Goal: Task Accomplishment & Management: Manage account settings

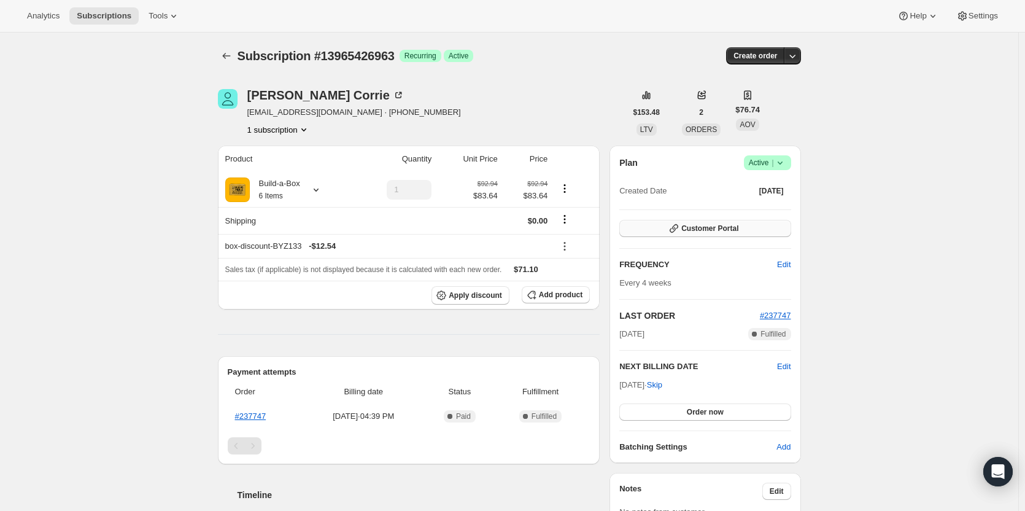
click at [714, 234] on button "Customer Portal" at bounding box center [704, 228] width 171 height 17
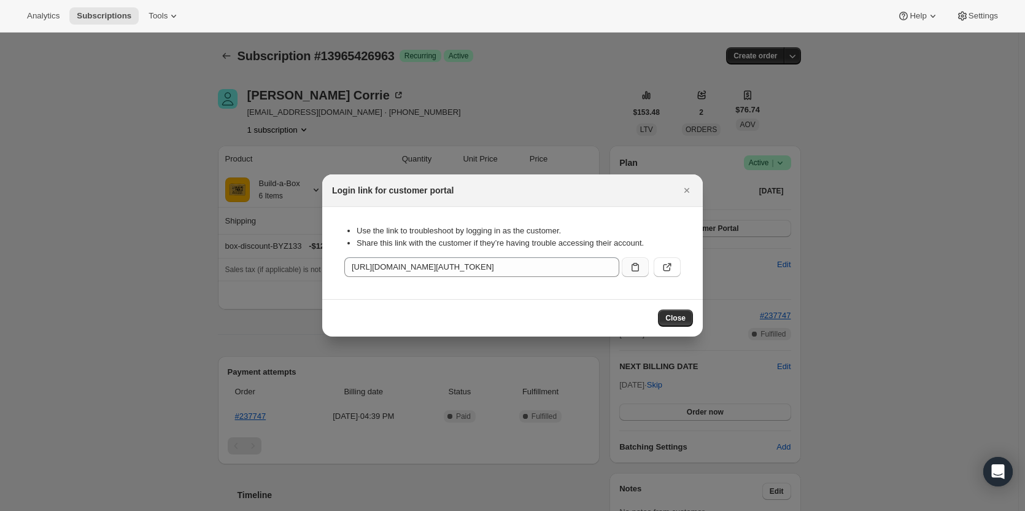
click at [632, 274] on button ":rc3:" at bounding box center [635, 267] width 27 height 20
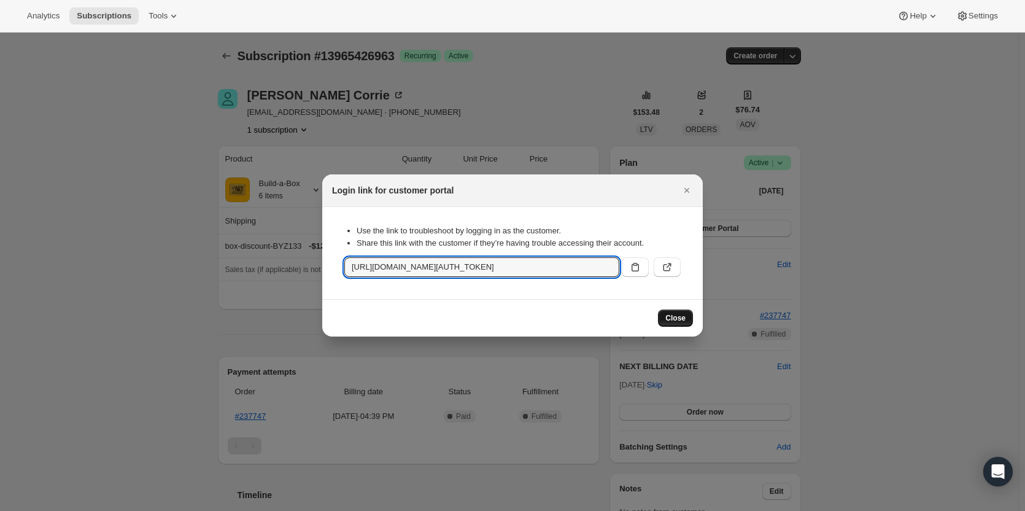
click at [678, 321] on span "Close" at bounding box center [675, 318] width 20 height 10
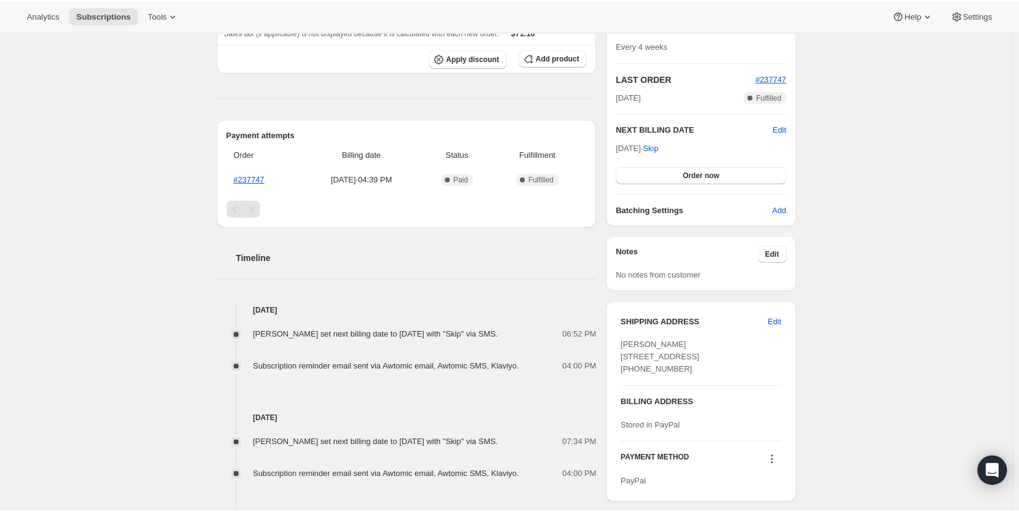
scroll to position [246, 0]
